Goal: Information Seeking & Learning: Learn about a topic

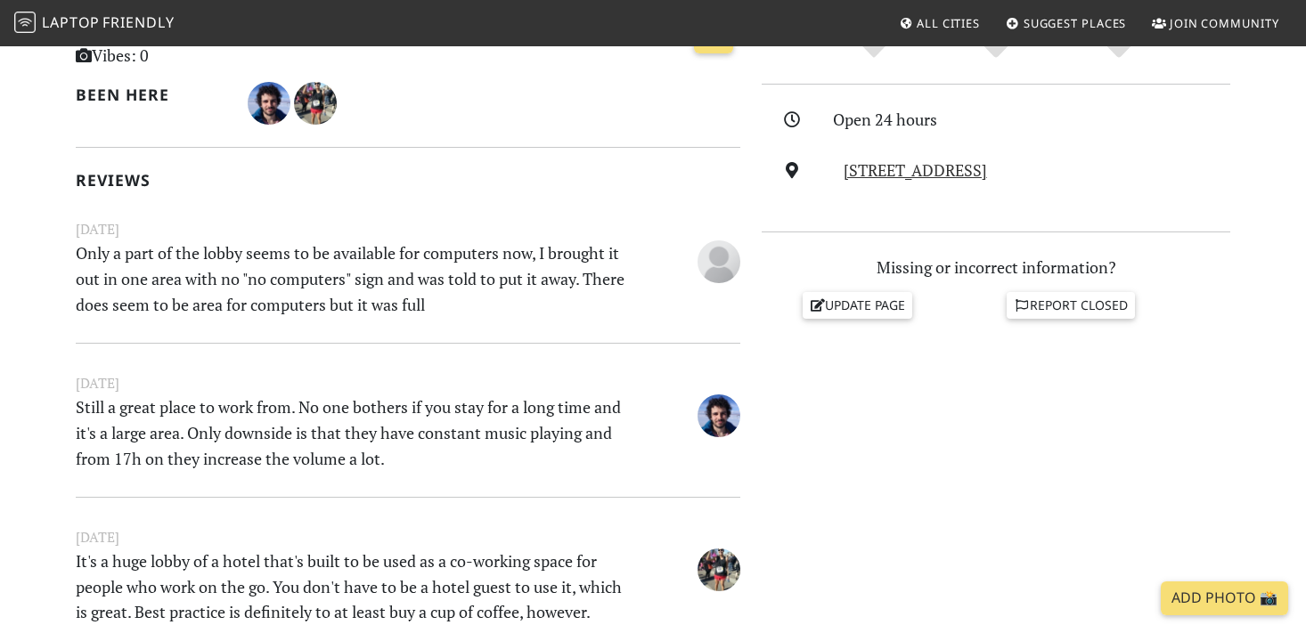
scroll to position [460, 0]
click at [191, 305] on p "Only a part of the lobby seems to be available for computers now, I brought it …" at bounding box center [351, 278] width 572 height 77
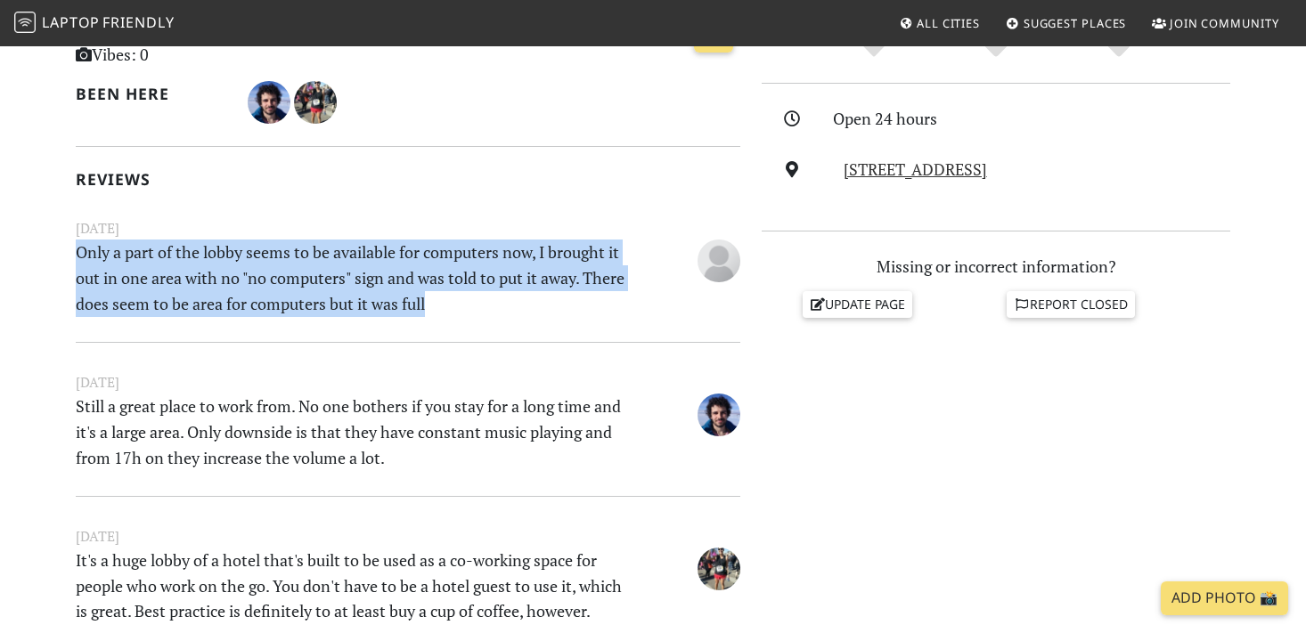
click at [191, 305] on p "Only a part of the lobby seems to be available for computers now, I brought it …" at bounding box center [351, 278] width 572 height 77
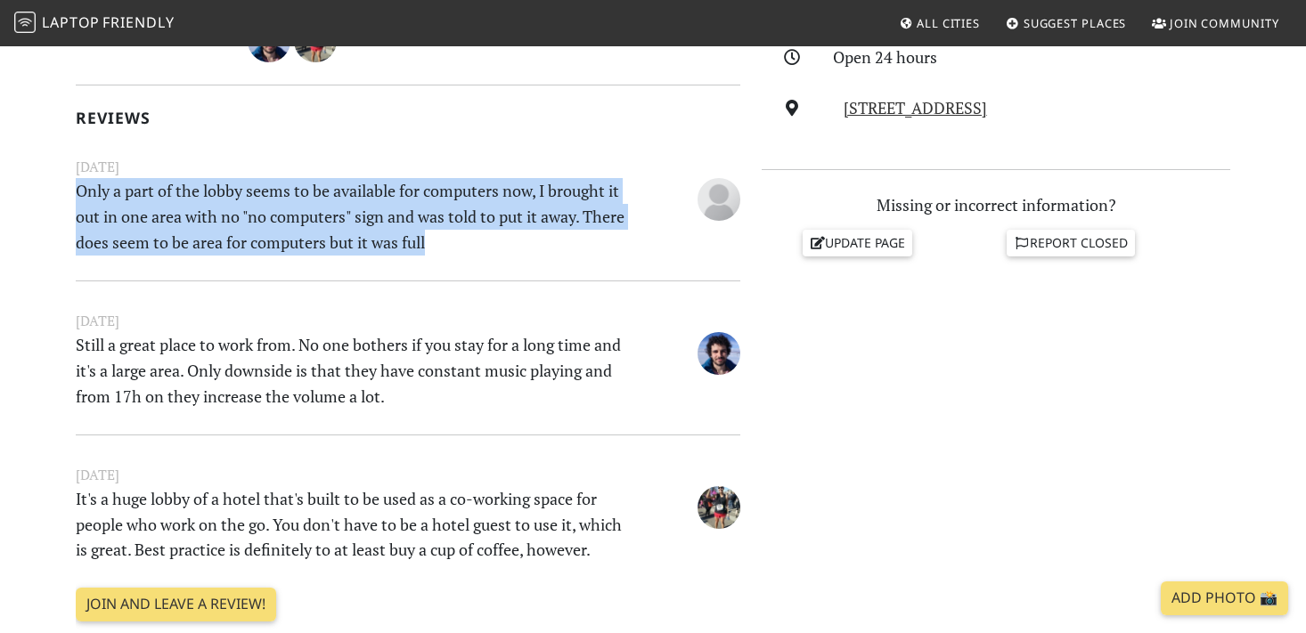
scroll to position [528, 0]
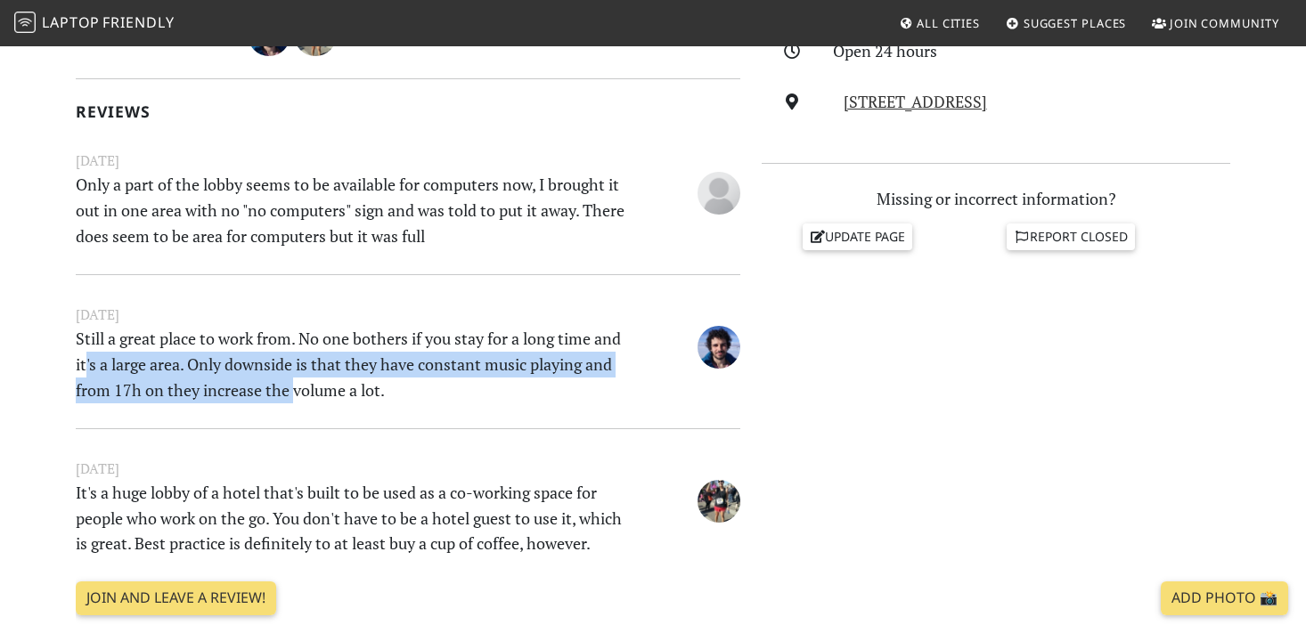
drag, startPoint x: 117, startPoint y: 362, endPoint x: 324, endPoint y: 391, distance: 209.5
click at [324, 391] on p "Still a great place to work from. No one bothers if you stay for a long time an…" at bounding box center [351, 364] width 572 height 77
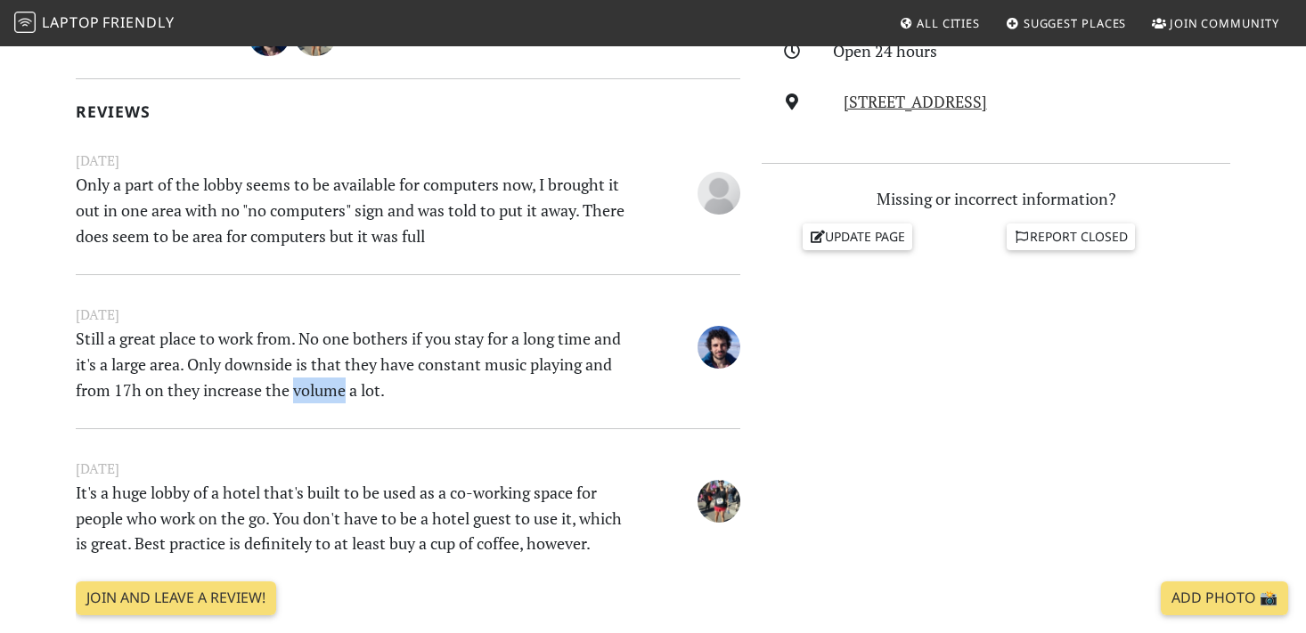
click at [324, 391] on p "Still a great place to work from. No one bothers if you stay for a long time an…" at bounding box center [351, 364] width 572 height 77
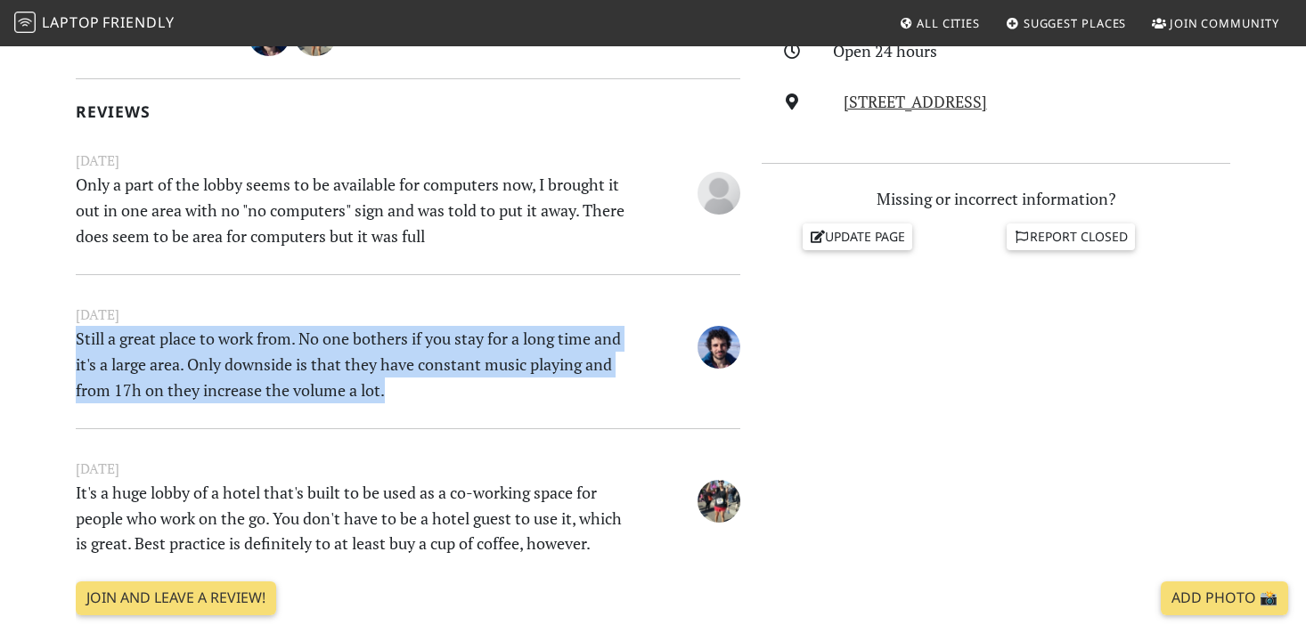
click at [324, 391] on p "Still a great place to work from. No one bothers if you stay for a long time an…" at bounding box center [351, 364] width 572 height 77
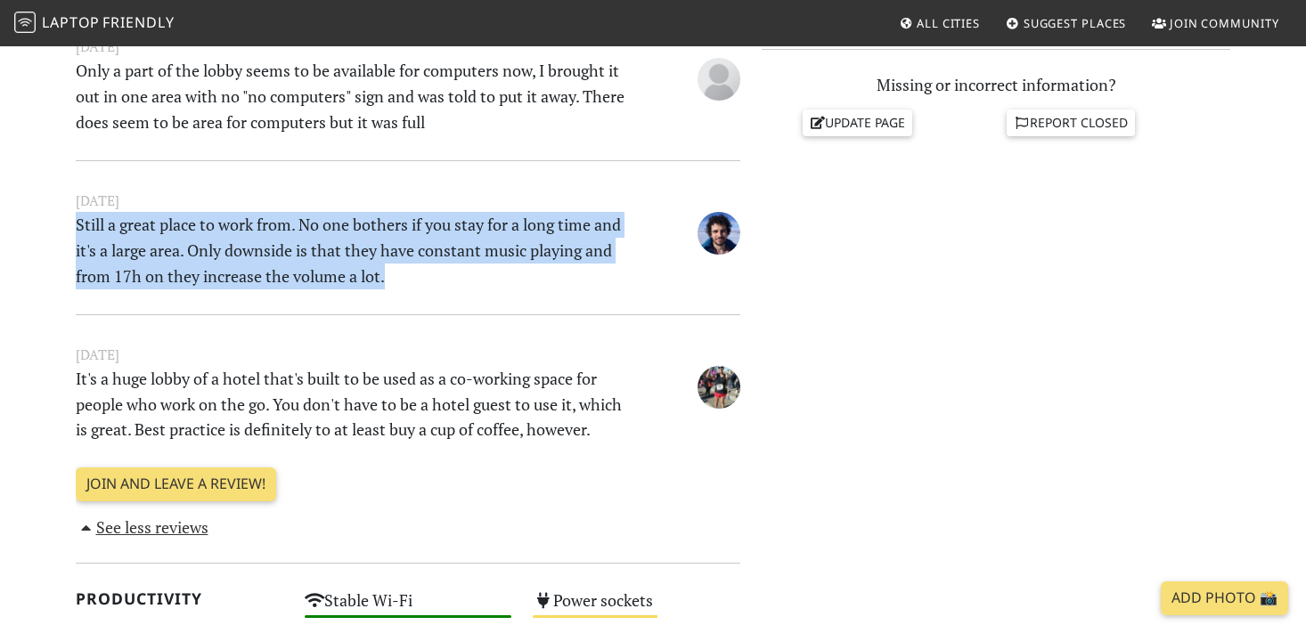
scroll to position [645, 0]
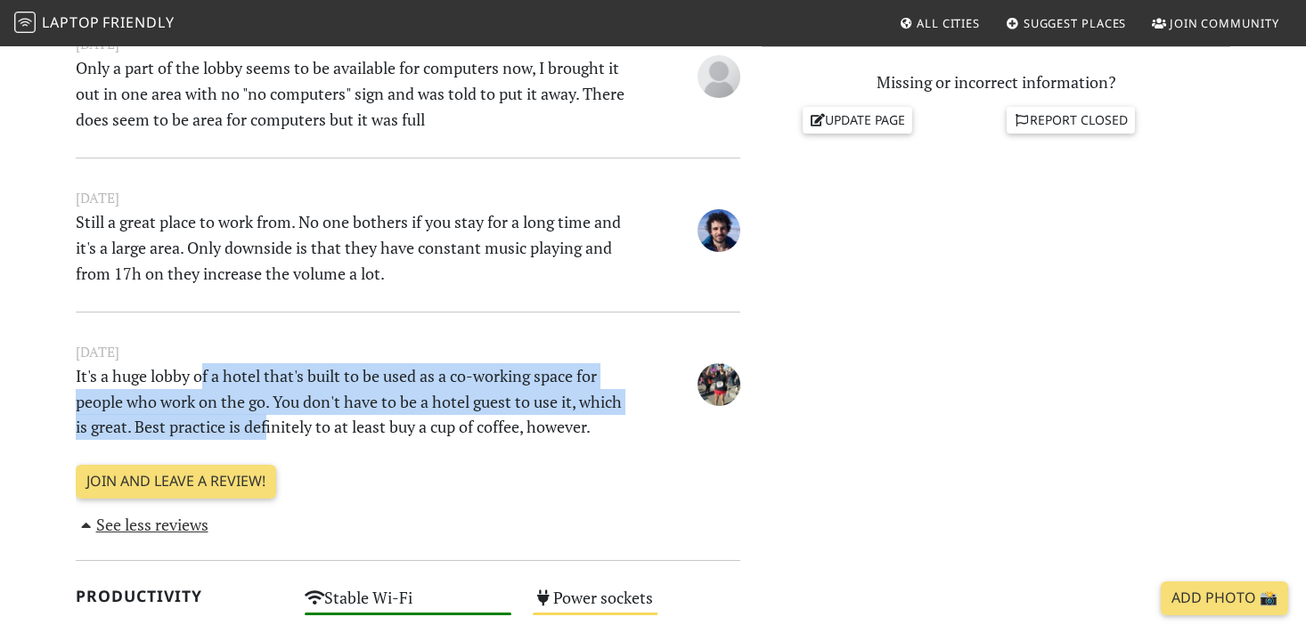
drag, startPoint x: 203, startPoint y: 377, endPoint x: 314, endPoint y: 420, distance: 119.6
click at [314, 420] on p "It's a huge lobby of a hotel that's built to be used as a co-working space for …" at bounding box center [351, 401] width 572 height 77
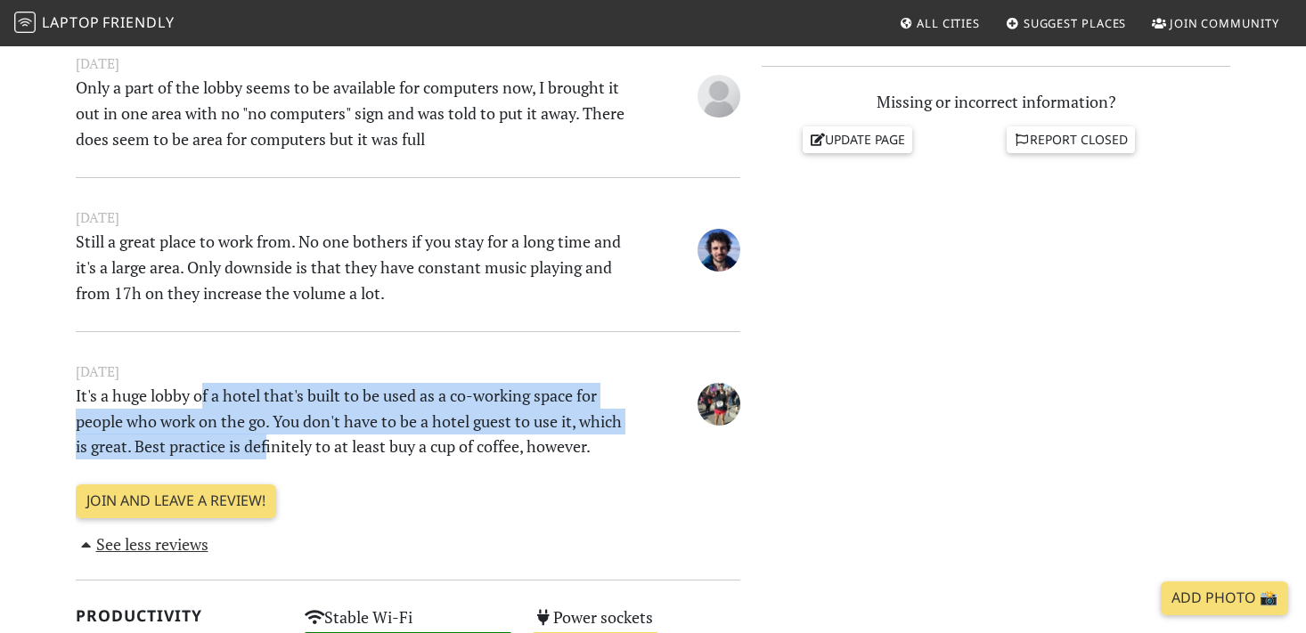
scroll to position [624, 0]
click at [314, 420] on p "It's a huge lobby of a hotel that's built to be used as a co-working space for …" at bounding box center [351, 422] width 572 height 77
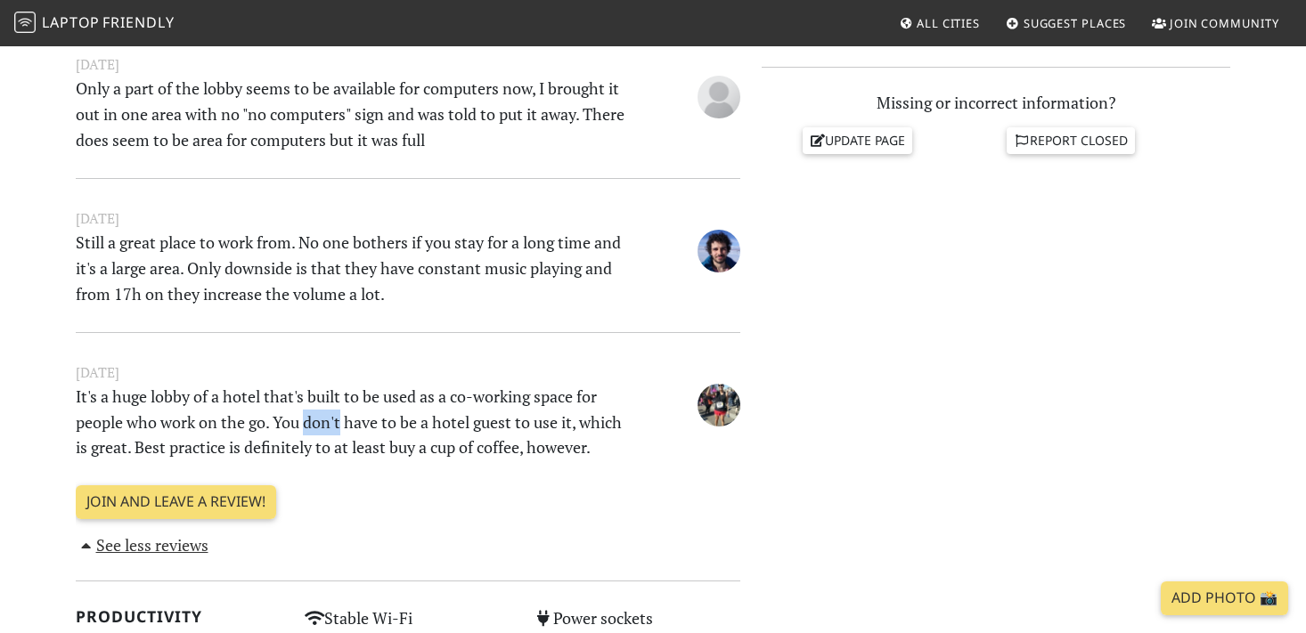
click at [314, 420] on p "It's a huge lobby of a hotel that's built to be used as a co-working space for …" at bounding box center [351, 422] width 572 height 77
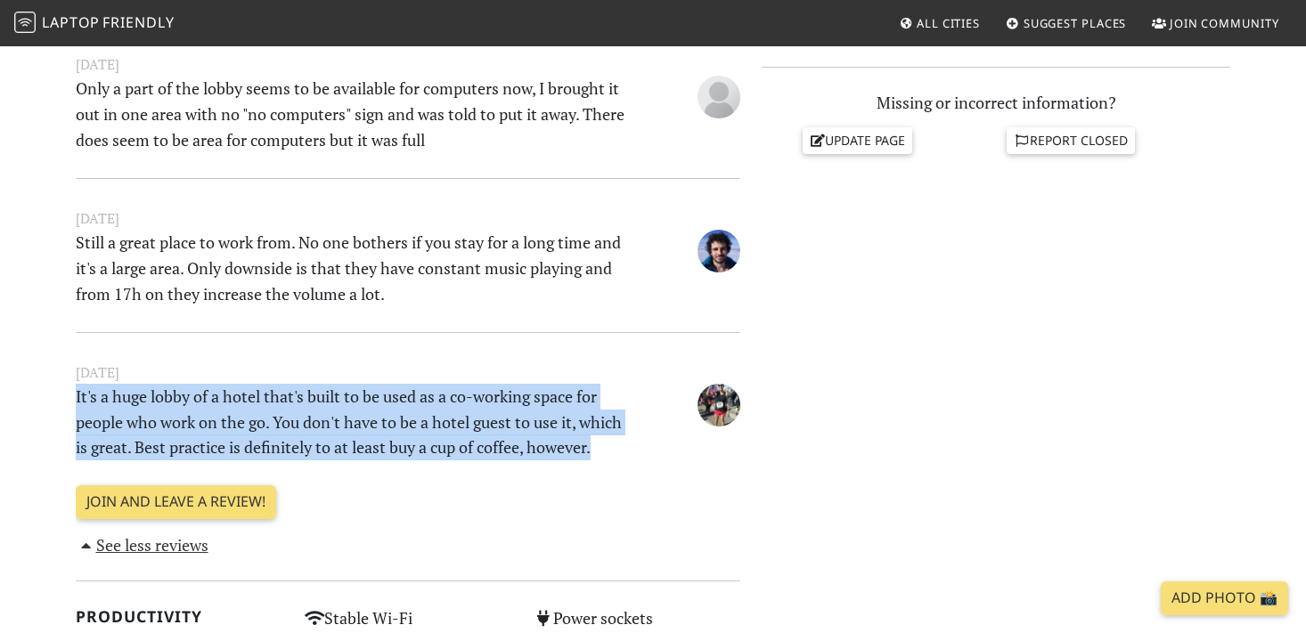
click at [314, 420] on p "It's a huge lobby of a hotel that's built to be used as a co-working space for …" at bounding box center [351, 422] width 572 height 77
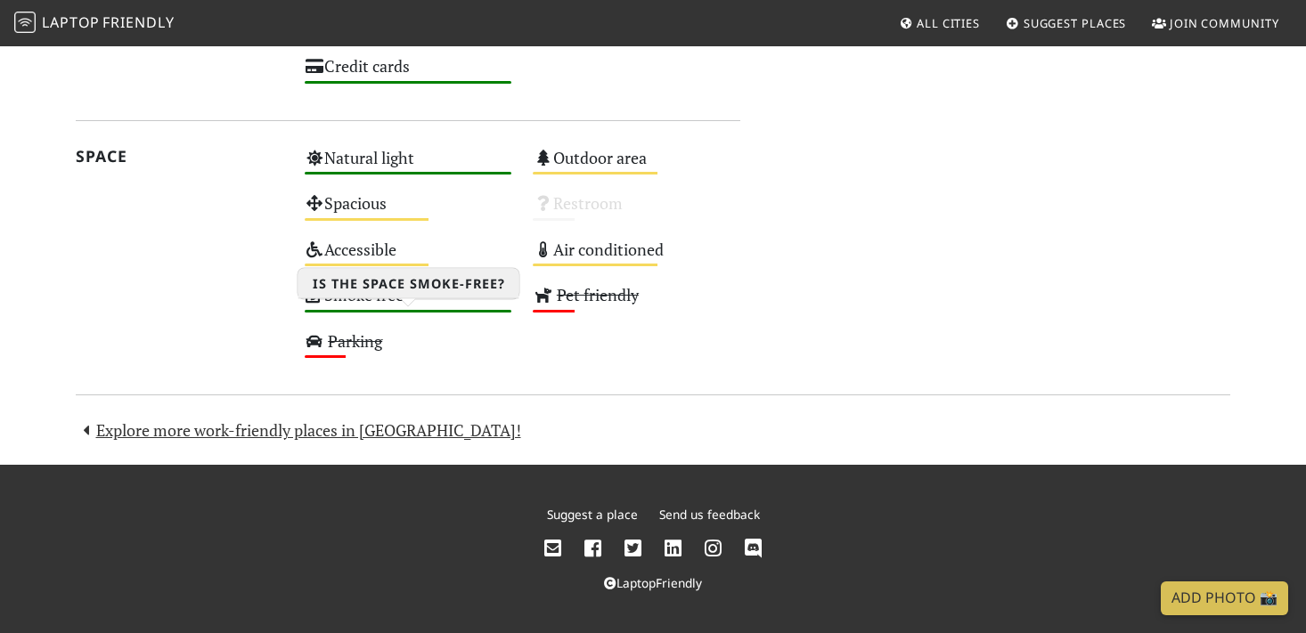
scroll to position [1558, 0]
